Goal: Find specific page/section: Find specific page/section

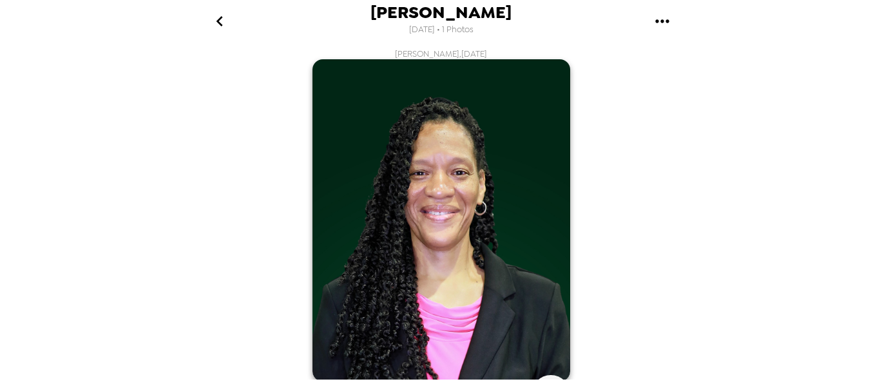
scroll to position [388, 0]
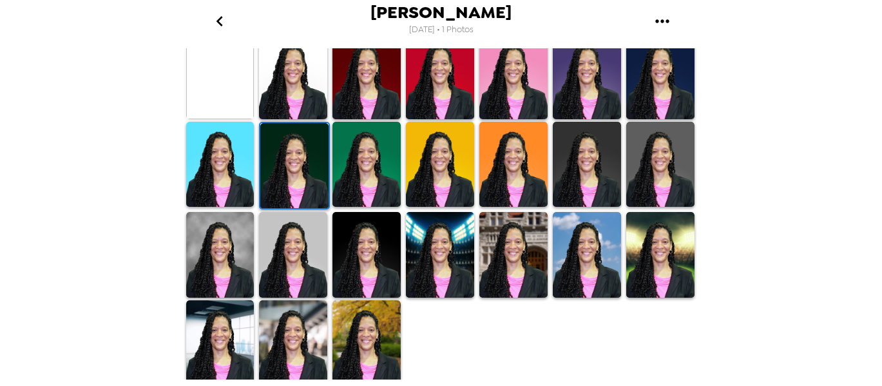
click at [366, 346] on img at bounding box center [366, 342] width 68 height 85
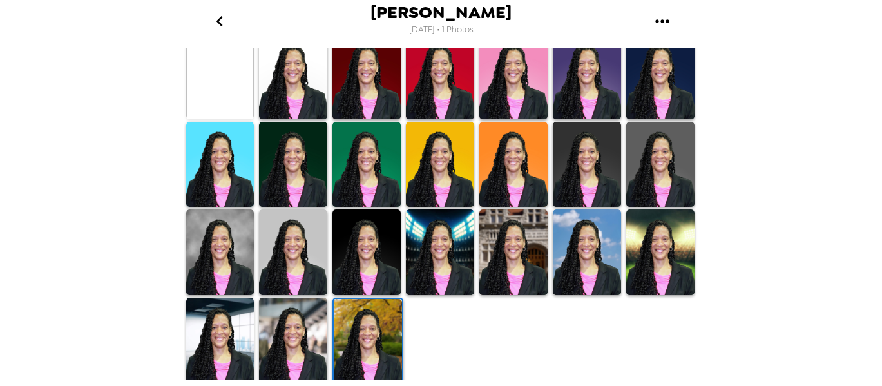
click at [366, 337] on img at bounding box center [368, 341] width 68 height 85
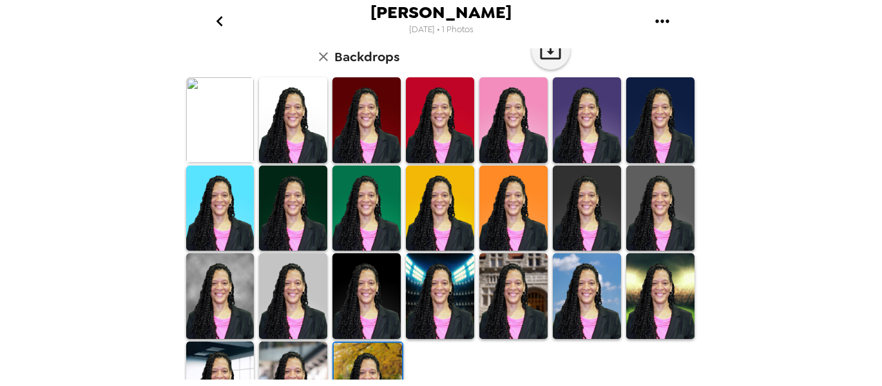
scroll to position [346, 0]
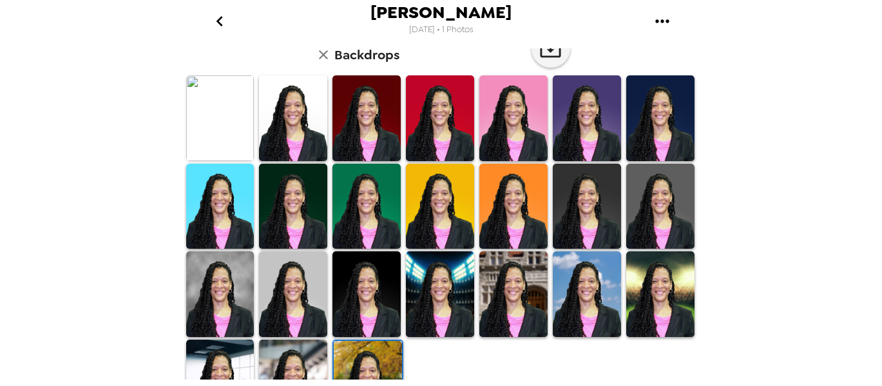
click at [293, 279] on img at bounding box center [293, 293] width 68 height 85
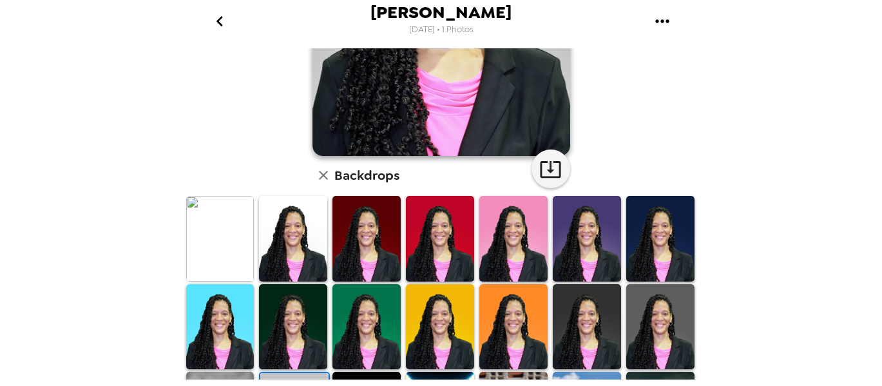
scroll to position [231, 0]
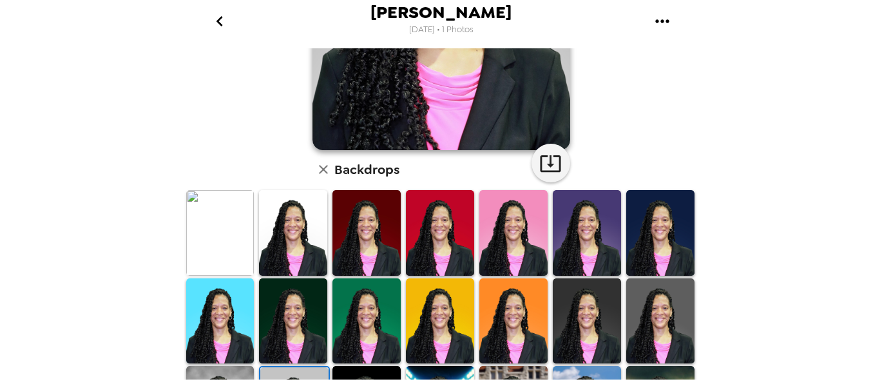
click at [668, 231] on img at bounding box center [660, 232] width 68 height 85
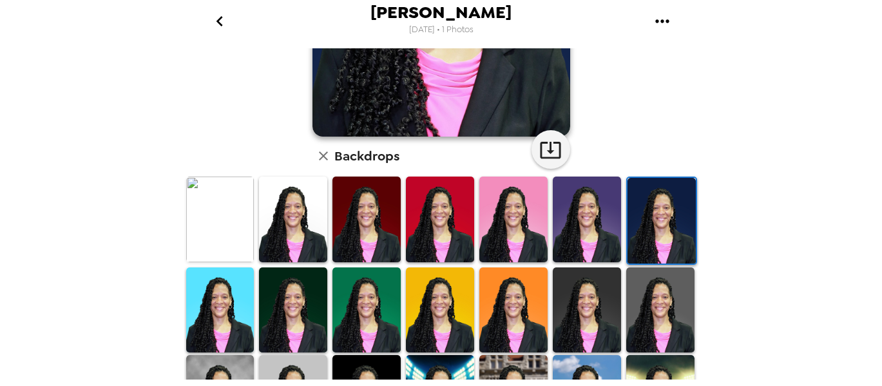
scroll to position [248, 0]
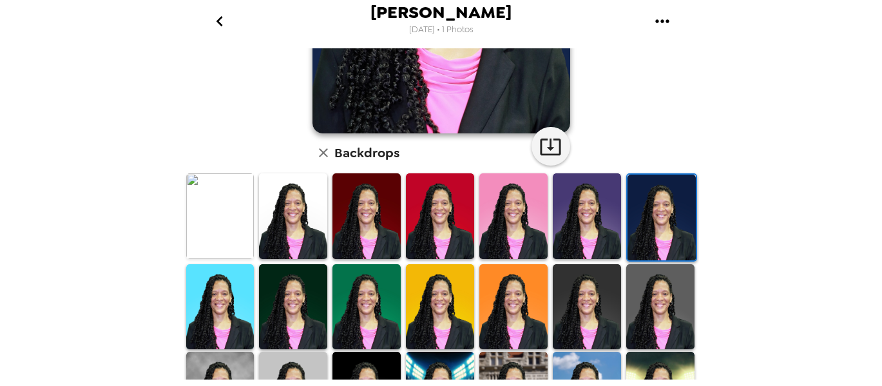
click at [353, 214] on img at bounding box center [366, 215] width 68 height 85
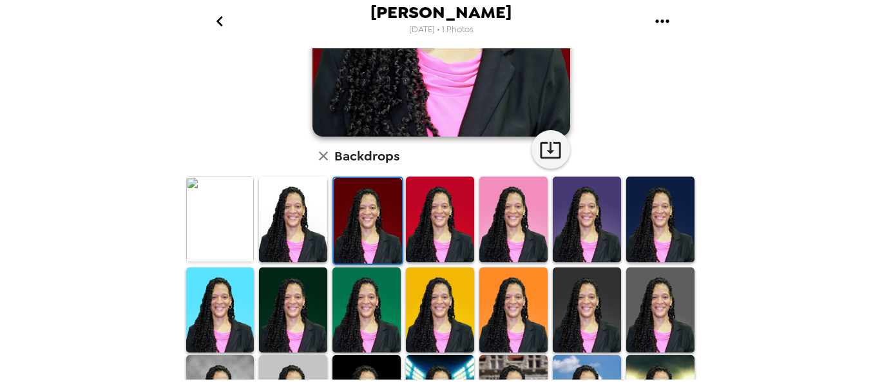
scroll to position [243, 0]
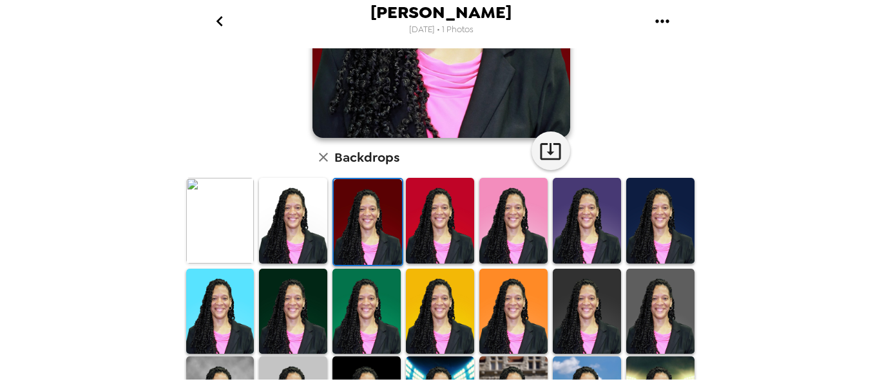
click at [278, 231] on img at bounding box center [293, 220] width 68 height 85
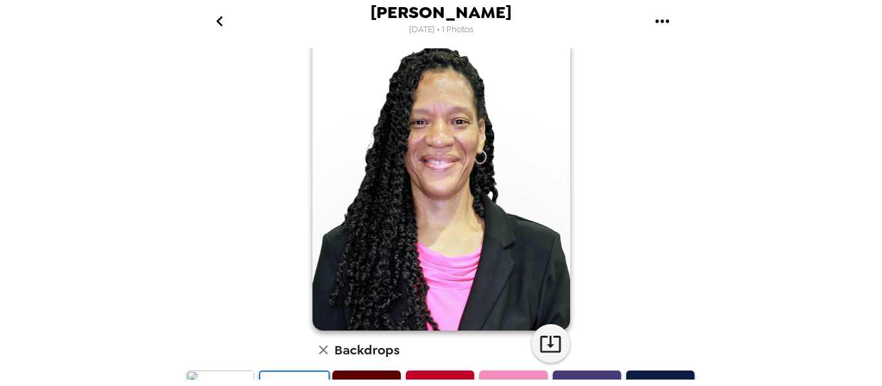
scroll to position [50, 0]
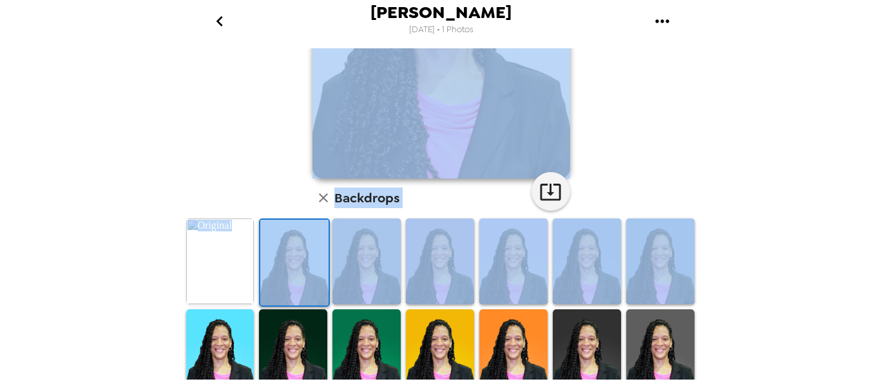
drag, startPoint x: 698, startPoint y: 174, endPoint x: 677, endPoint y: 237, distance: 66.4
click at [677, 238] on div "[PERSON_NAME] , [DATE] Backdrops" at bounding box center [441, 213] width 515 height 331
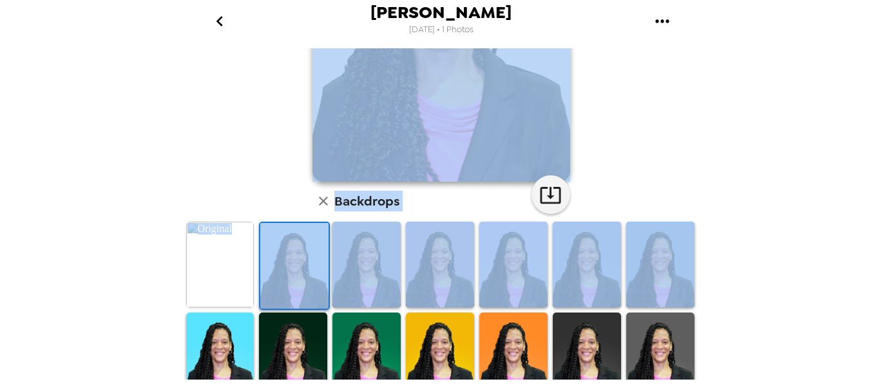
click at [668, 181] on div "[PERSON_NAME] , [DATE] Backdrops" at bounding box center [441, 212] width 515 height 726
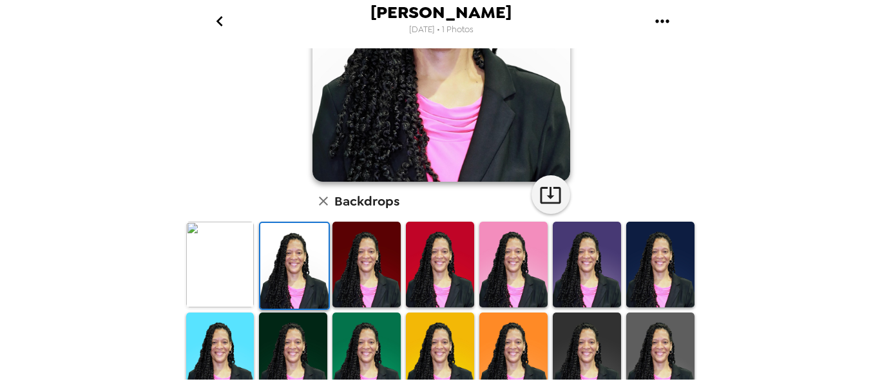
click at [200, 277] on img at bounding box center [220, 264] width 68 height 85
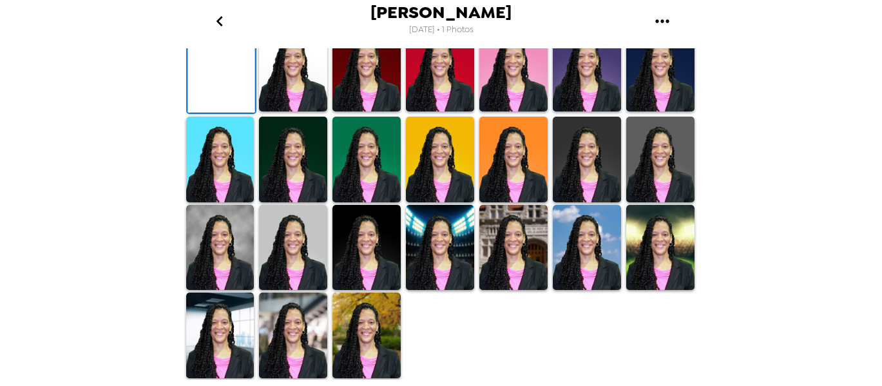
scroll to position [275, 0]
click at [598, 111] on img at bounding box center [587, 68] width 68 height 85
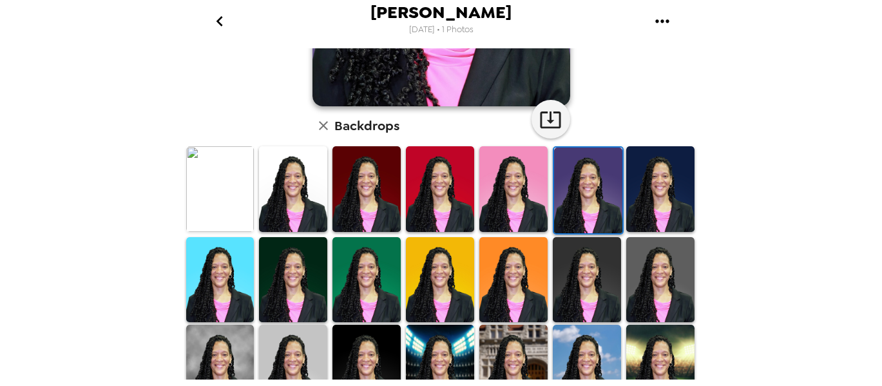
click at [686, 213] on div at bounding box center [659, 190] width 73 height 90
click at [643, 193] on img at bounding box center [660, 188] width 68 height 85
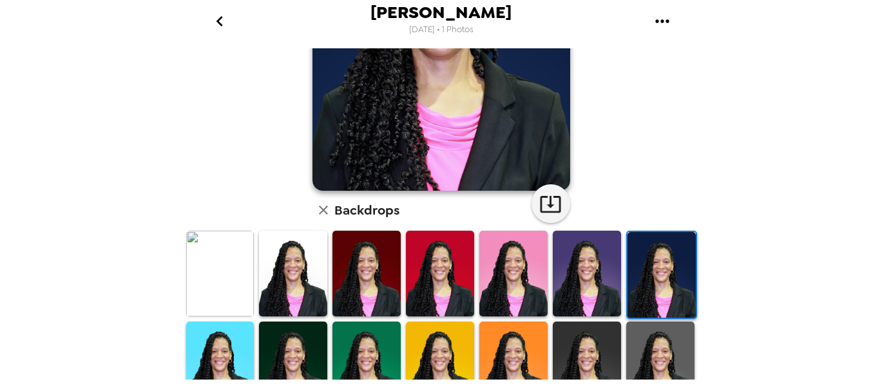
scroll to position [186, 0]
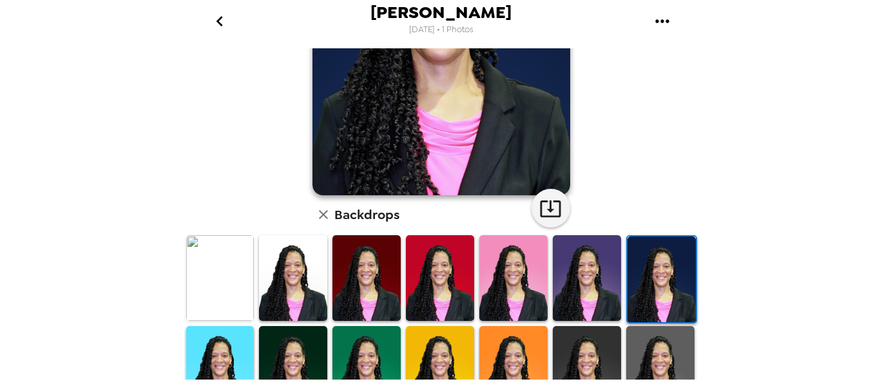
drag, startPoint x: 717, startPoint y: 192, endPoint x: 715, endPoint y: 158, distance: 33.5
click at [715, 158] on div "[PERSON_NAME] [DATE] • 1 Photos [PERSON_NAME] , [DATE] Backdrops" at bounding box center [441, 193] width 882 height 386
drag, startPoint x: 703, startPoint y: 164, endPoint x: 703, endPoint y: 187, distance: 23.2
click at [703, 187] on div "[PERSON_NAME] [DATE] • 1 Photos [PERSON_NAME] , [DATE] Backdrops" at bounding box center [441, 193] width 882 height 386
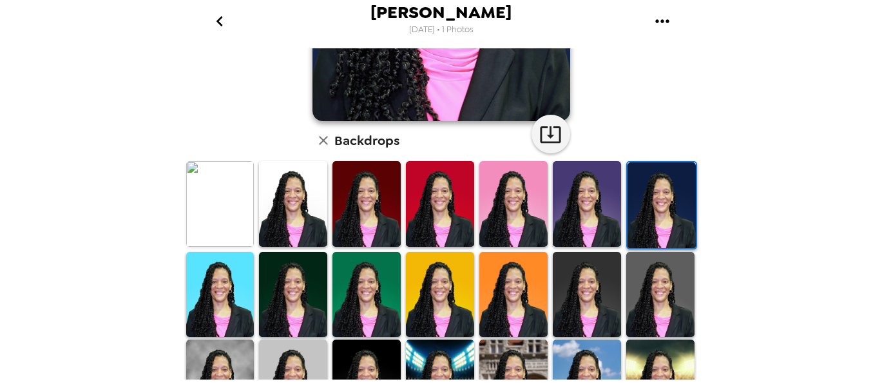
scroll to position [249, 0]
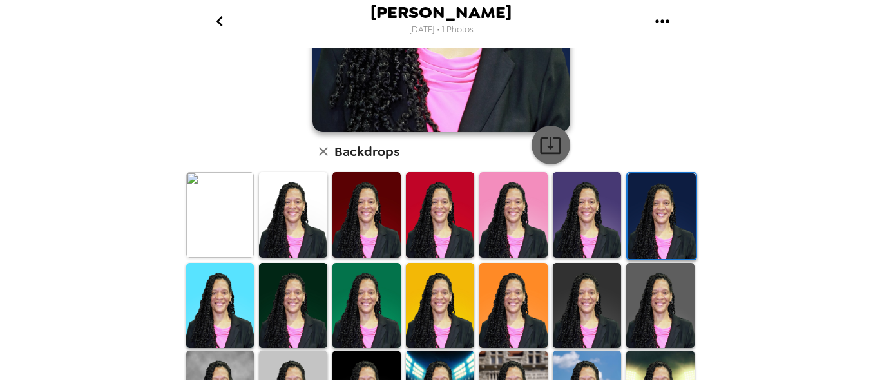
click at [544, 143] on icon "button" at bounding box center [550, 145] width 23 height 23
click at [666, 119] on div "[PERSON_NAME] , [DATE] Backdrops" at bounding box center [441, 162] width 515 height 726
click at [36, 43] on div "[PERSON_NAME] [DATE] • 1 Photos [PERSON_NAME] , [DATE] Backdrops" at bounding box center [441, 193] width 882 height 386
